Goal: Information Seeking & Learning: Check status

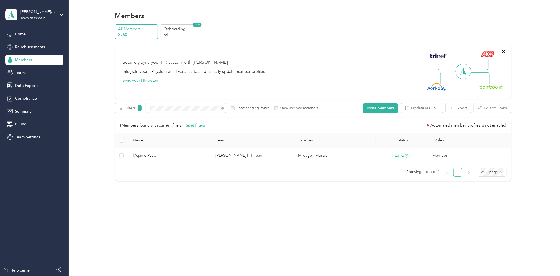
drag, startPoint x: 354, startPoint y: 229, endPoint x: 487, endPoint y: 121, distance: 171.9
click at [354, 229] on div "Members All Members 3760 Onboarding 54 NEW Securely sync your HR system with Ev…" at bounding box center [313, 138] width 489 height 276
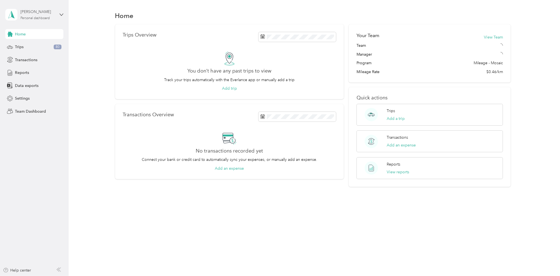
click at [38, 18] on div "Personal dashboard" at bounding box center [35, 18] width 30 height 3
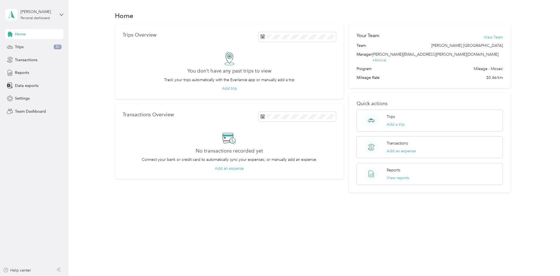
click at [25, 47] on div "Team dashboard" at bounding box center [94, 46] width 171 height 10
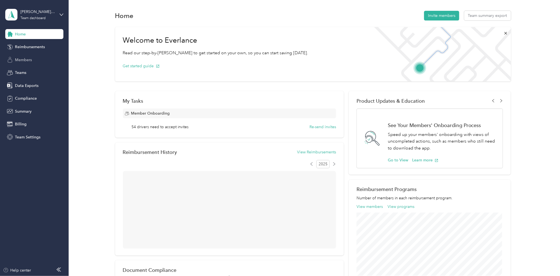
click at [23, 61] on span "Members" at bounding box center [23, 60] width 17 height 6
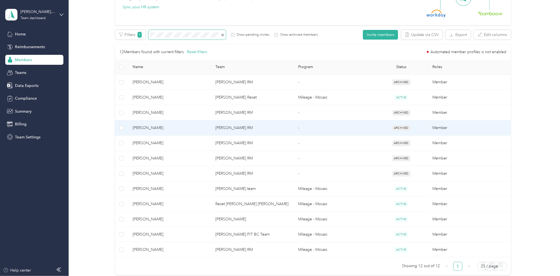
scroll to position [74, 0]
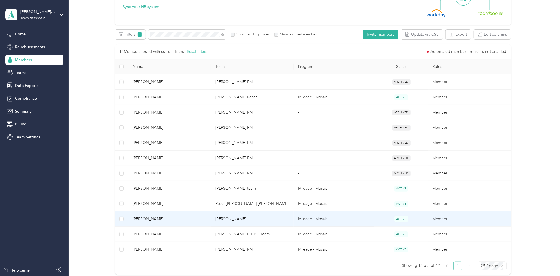
click at [240, 219] on td "[PERSON_NAME]" at bounding box center [252, 219] width 83 height 15
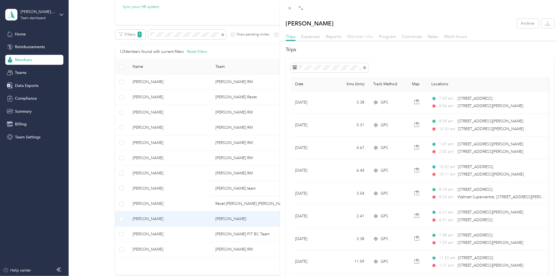
click at [367, 37] on span "Member info" at bounding box center [361, 36] width 26 height 5
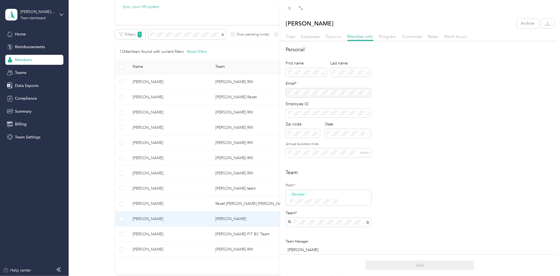
click at [337, 35] on span "Reports" at bounding box center [334, 36] width 16 height 5
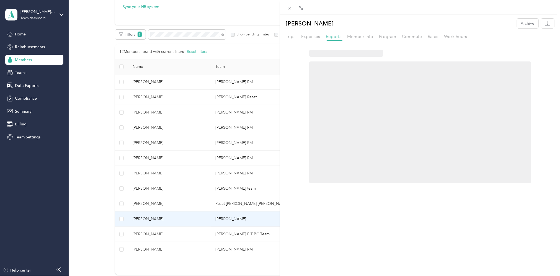
click at [336, 36] on span "Reports" at bounding box center [334, 36] width 16 height 5
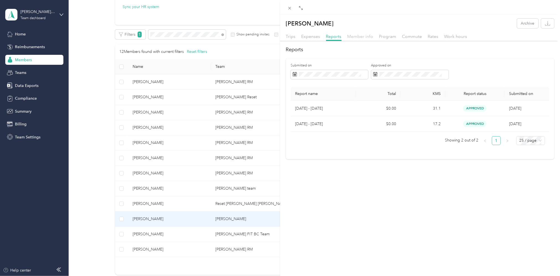
click at [363, 36] on span "Member info" at bounding box center [361, 36] width 26 height 5
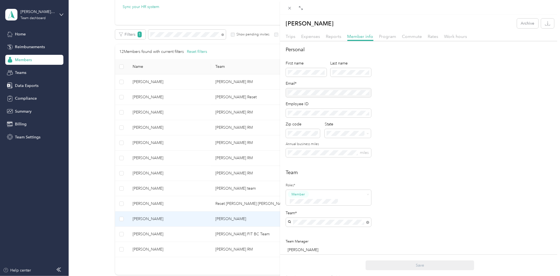
click at [321, 170] on p "[PERSON_NAME]" at bounding box center [329, 173] width 78 height 6
click at [417, 265] on button "Save" at bounding box center [420, 266] width 109 height 10
click at [292, 36] on span "Trips" at bounding box center [291, 36] width 10 height 5
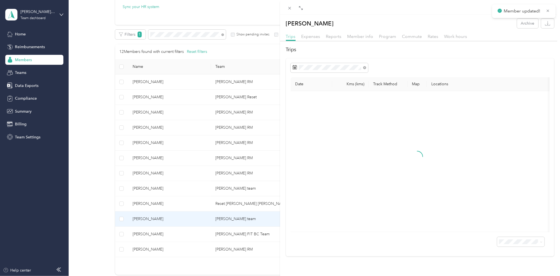
click at [290, 36] on span "Trips" at bounding box center [291, 36] width 10 height 5
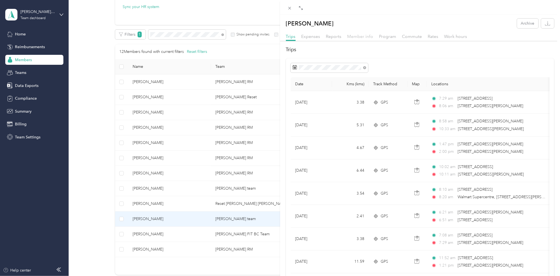
click at [366, 34] on span "Member info" at bounding box center [361, 36] width 26 height 5
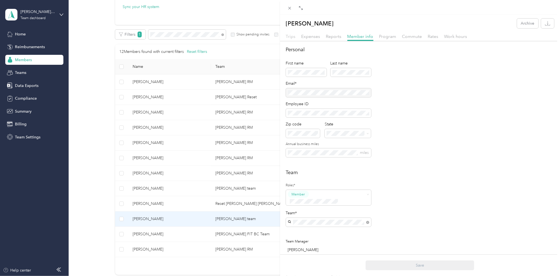
click at [290, 35] on span "Trips" at bounding box center [291, 36] width 10 height 5
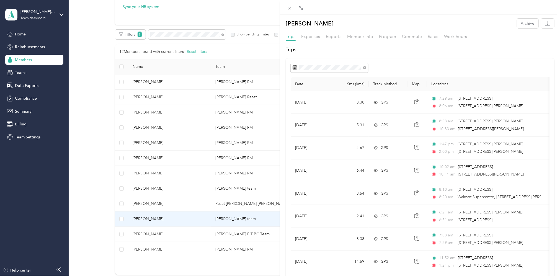
click at [337, 39] on div "Reports" at bounding box center [334, 36] width 16 height 7
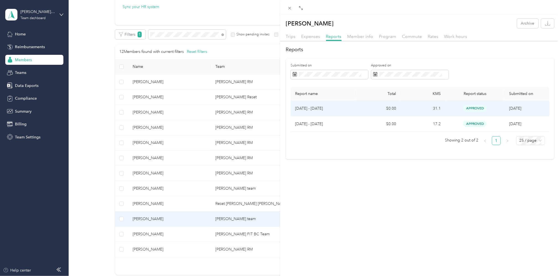
click at [313, 104] on table "Report name Total KMS Report status Submitted on [DATE] - [DATE] $0.00 31.1 app…" at bounding box center [420, 109] width 259 height 45
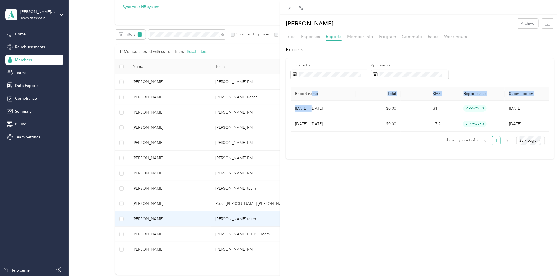
drag, startPoint x: 313, startPoint y: 104, endPoint x: 307, endPoint y: 109, distance: 6.7
click at [307, 109] on p "[DATE] - [DATE]" at bounding box center [323, 109] width 57 height 6
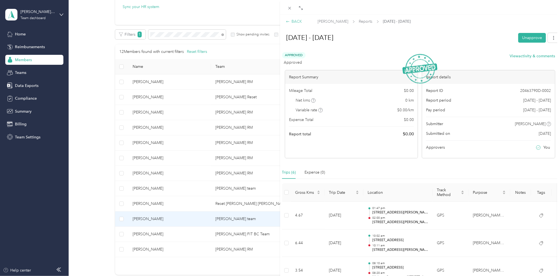
click at [286, 23] on icon at bounding box center [288, 22] width 4 height 4
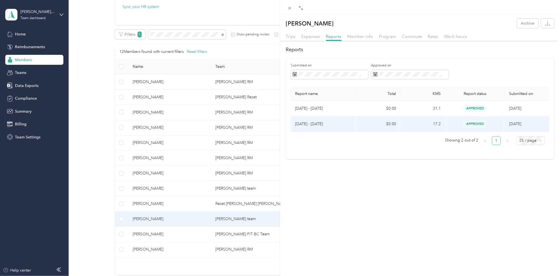
click at [309, 125] on p "[DATE] - [DATE]" at bounding box center [323, 124] width 57 height 6
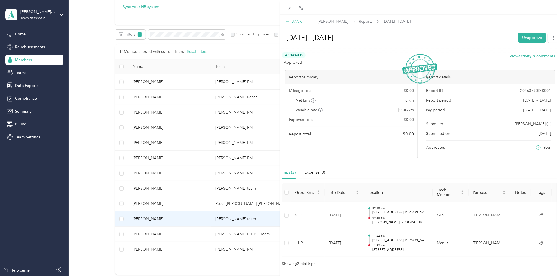
click at [288, 21] on icon at bounding box center [287, 21] width 3 height 2
